Goal: Obtain resource: Download file/media

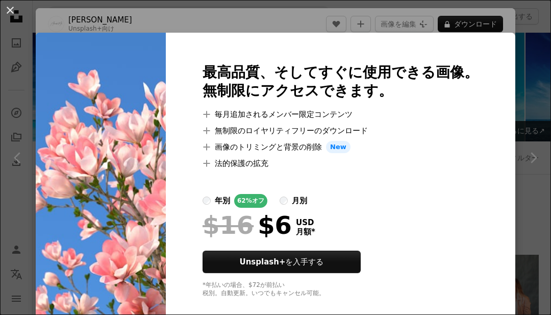
scroll to position [4650, 0]
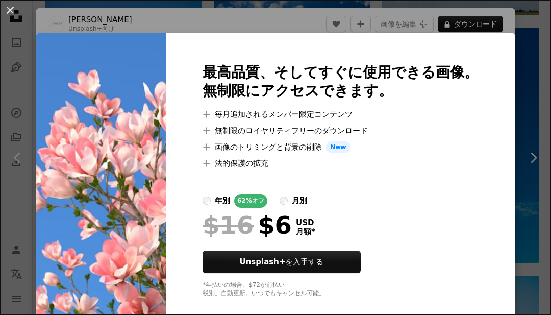
click at [515, 195] on div "An X shape 最高品質、そしてすぐに使用できる画像。 無制限にアクセスできます。 A plus sign 毎月追加されるメンバー限定コンテンツ A p…" at bounding box center [275, 157] width 551 height 315
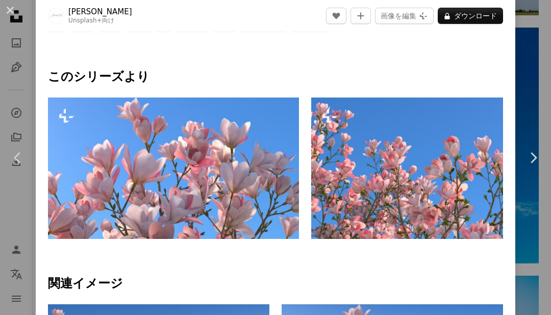
scroll to position [372, 0]
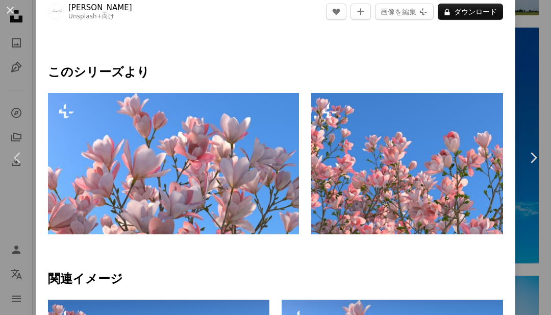
click at [471, 123] on img at bounding box center [436, 163] width 251 height 141
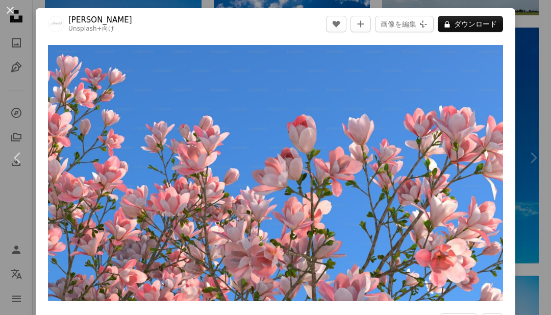
click at [486, 62] on img "この画像でズームインする" at bounding box center [275, 173] width 455 height 256
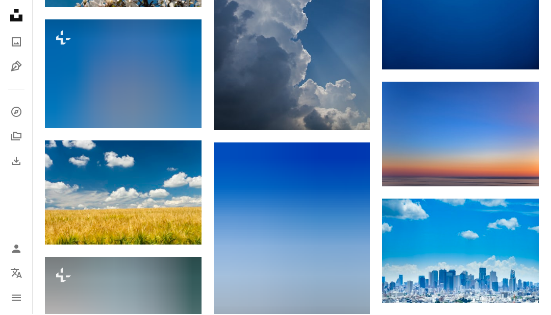
scroll to position [10371, 0]
